Goal: Navigation & Orientation: Understand site structure

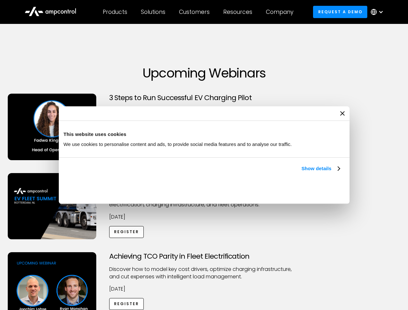
click at [301, 172] on link "Show details" at bounding box center [320, 169] width 38 height 8
click at [0, 0] on div "Necessary cookies help make a website usable by enabling basic functions like p…" at bounding box center [0, 0] width 0 height 0
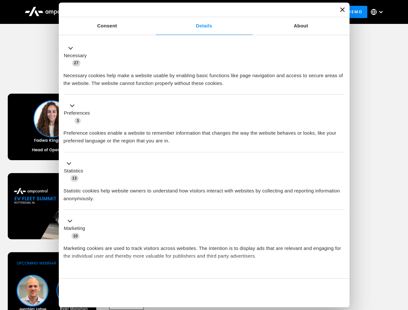
click at [401, 260] on div "Achieving TCO Parity in Fleet Electrification Discover how to model key cost dr…" at bounding box center [203, 302] width 405 height 101
click at [198, 12] on div "Customers" at bounding box center [194, 11] width 31 height 7
click at [115, 12] on div "Products" at bounding box center [115, 11] width 25 height 7
click at [153, 12] on div "Solutions" at bounding box center [153, 11] width 25 height 7
click at [195, 12] on div "Customers" at bounding box center [194, 11] width 31 height 7
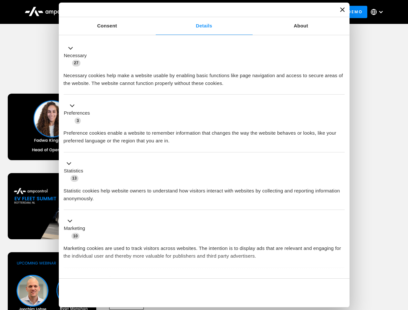
click at [239, 12] on div "Resources" at bounding box center [237, 11] width 29 height 7
click at [281, 12] on div "Company" at bounding box center [279, 11] width 27 height 7
click at [378, 12] on div at bounding box center [380, 11] width 5 height 5
